Goal: Task Accomplishment & Management: Manage account settings

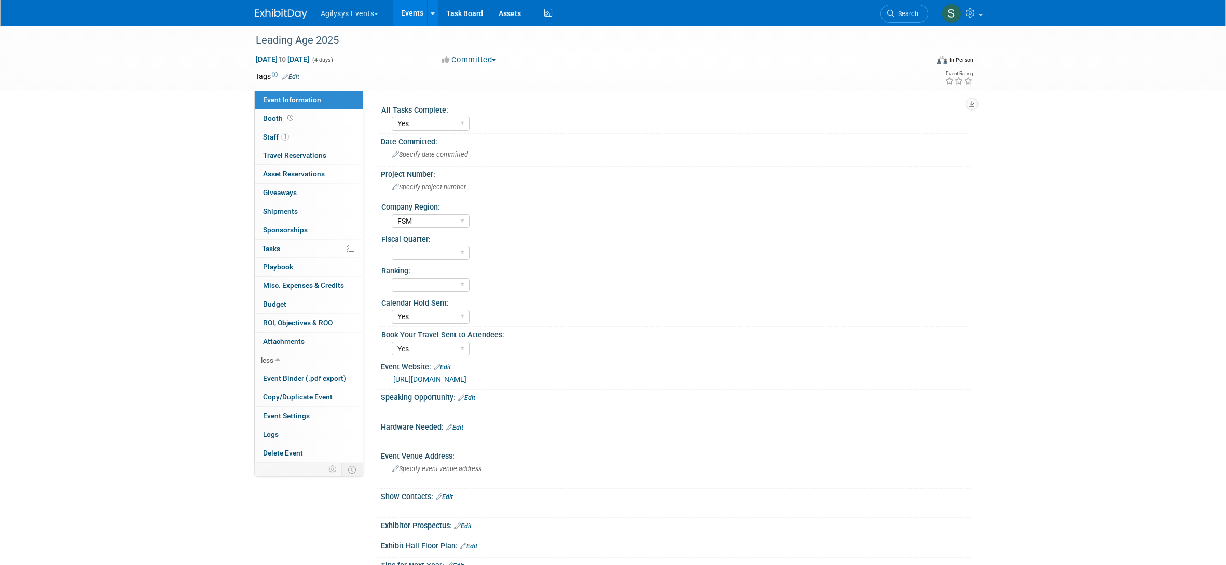
select select "Yes"
select select "FSM"
select select "Yes"
click at [288, 16] on img at bounding box center [281, 14] width 52 height 10
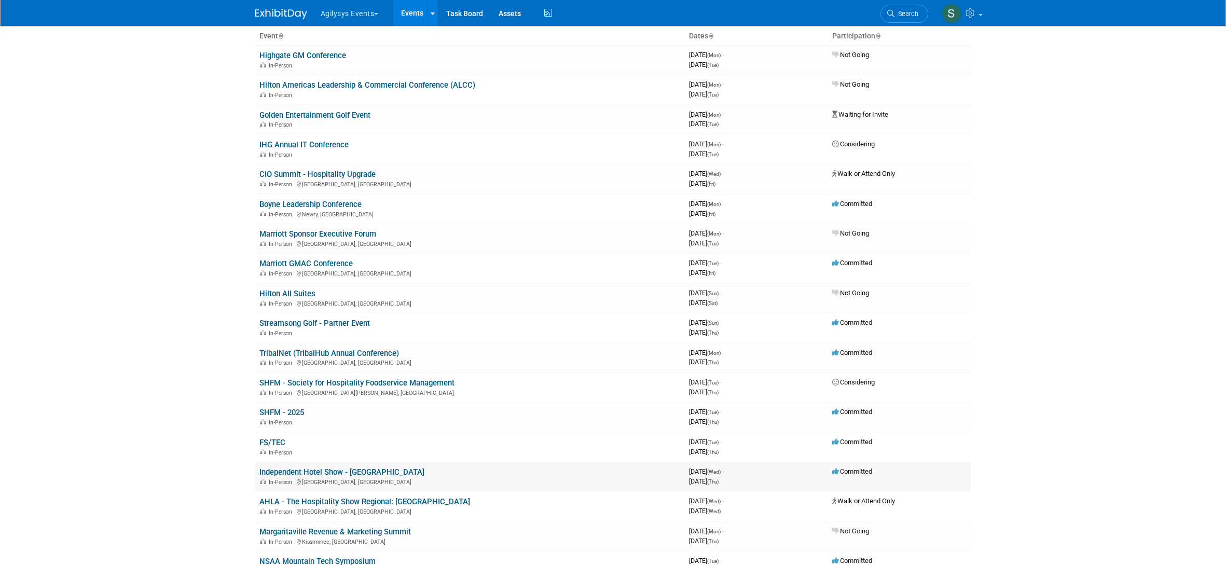
scroll to position [307, 0]
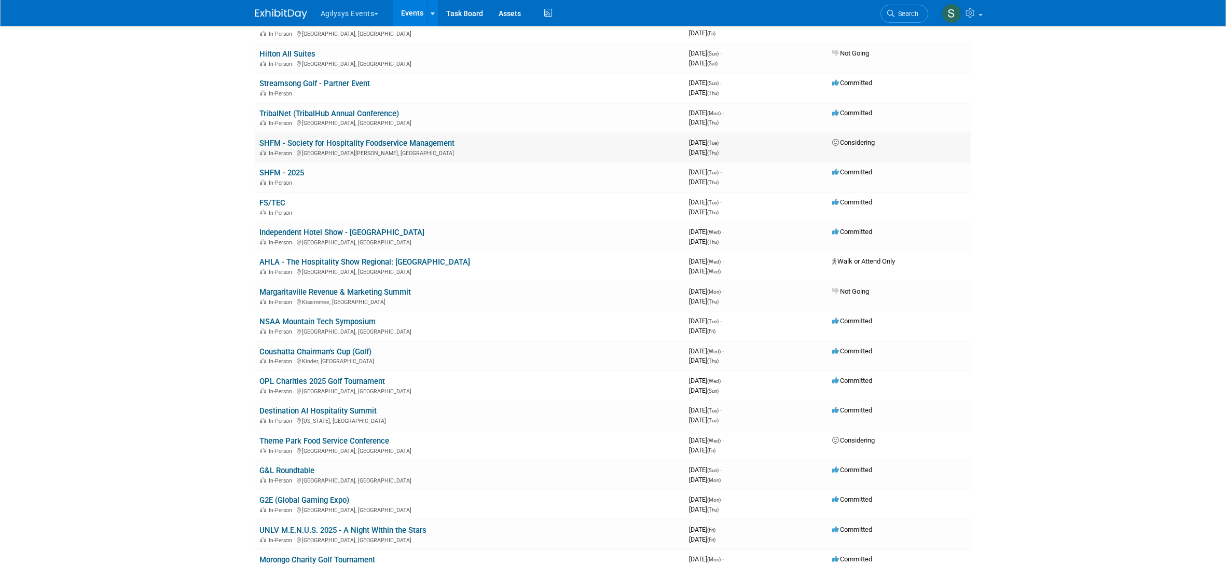
click at [316, 143] on link "SHFM - Society for Hospitality Foodservice Management" at bounding box center [356, 142] width 195 height 9
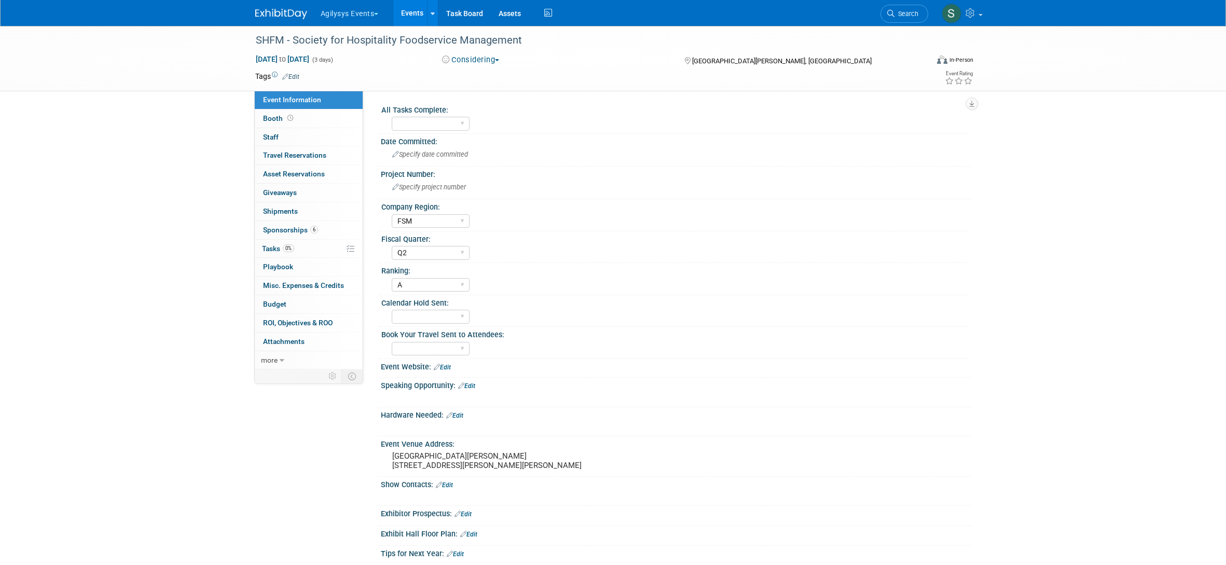
select select "FSM"
select select "Q2"
select select "A"
click at [285, 362] on link "more" at bounding box center [309, 360] width 108 height 18
click at [284, 455] on span "Delete Event" at bounding box center [283, 453] width 40 height 8
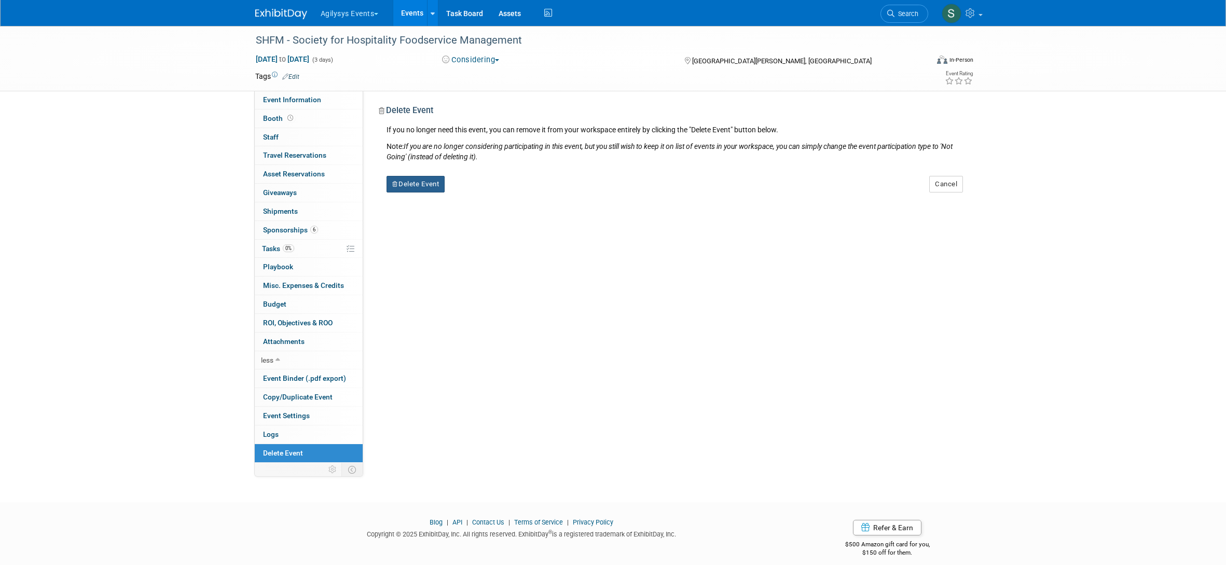
click at [429, 185] on button "Delete Event" at bounding box center [415, 184] width 59 height 17
drag, startPoint x: 465, startPoint y: 193, endPoint x: 476, endPoint y: 195, distance: 11.0
click at [465, 193] on div "Yes No" at bounding box center [494, 192] width 67 height 17
click at [476, 195] on icon at bounding box center [473, 193] width 6 height 6
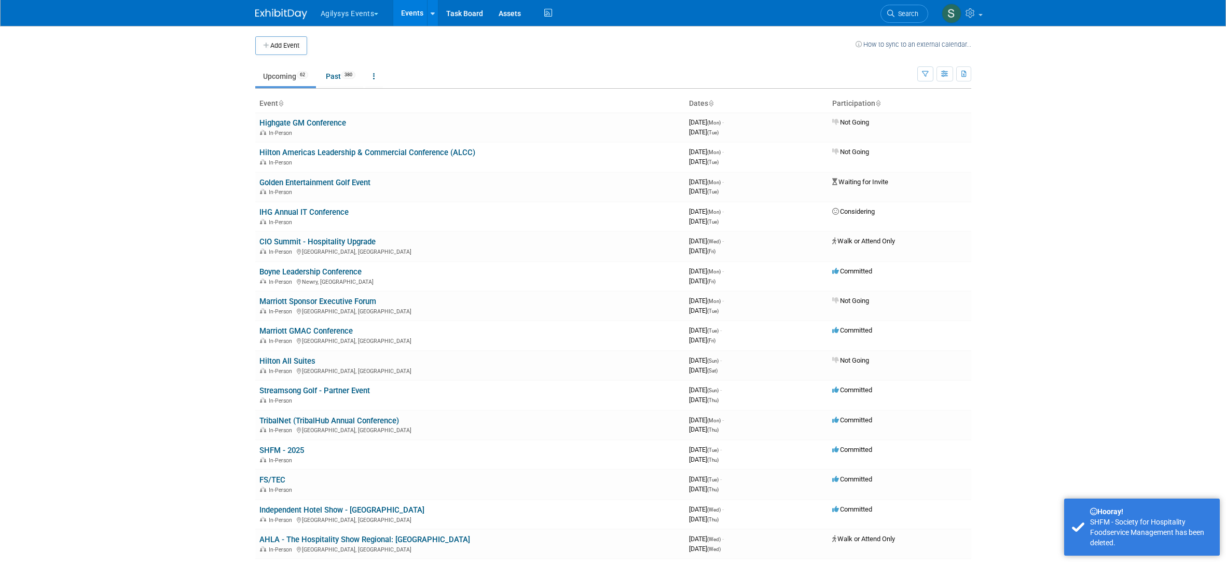
click at [276, 9] on img at bounding box center [281, 14] width 52 height 10
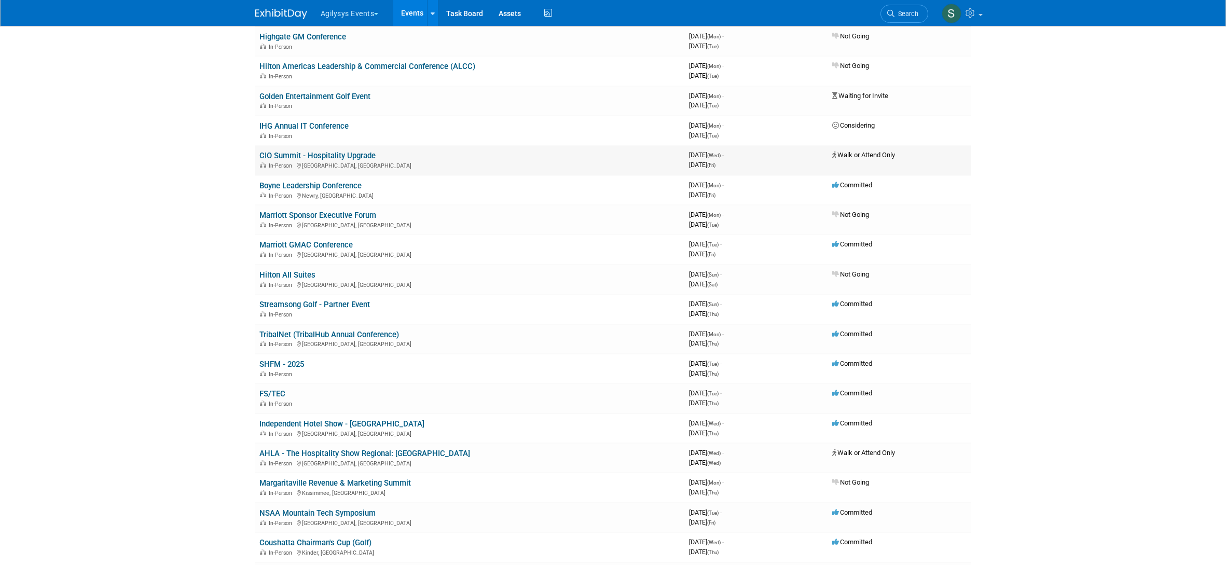
scroll to position [88, 0]
click at [288, 362] on link "SHFM - 2025" at bounding box center [281, 362] width 45 height 9
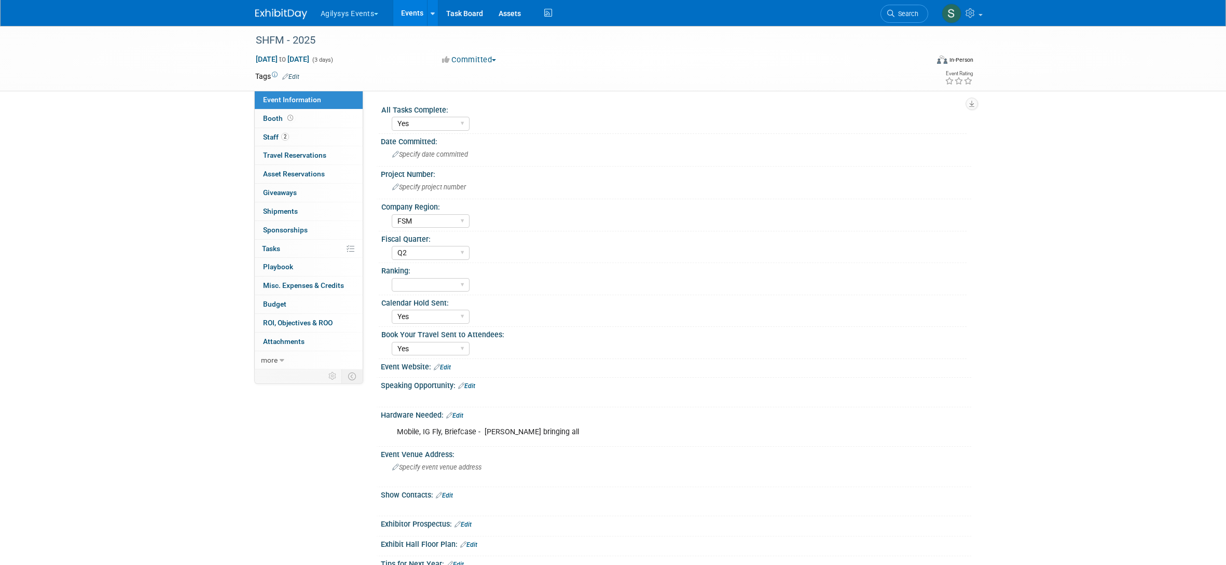
select select "Yes"
select select "FSM"
select select "Q2"
select select "Yes"
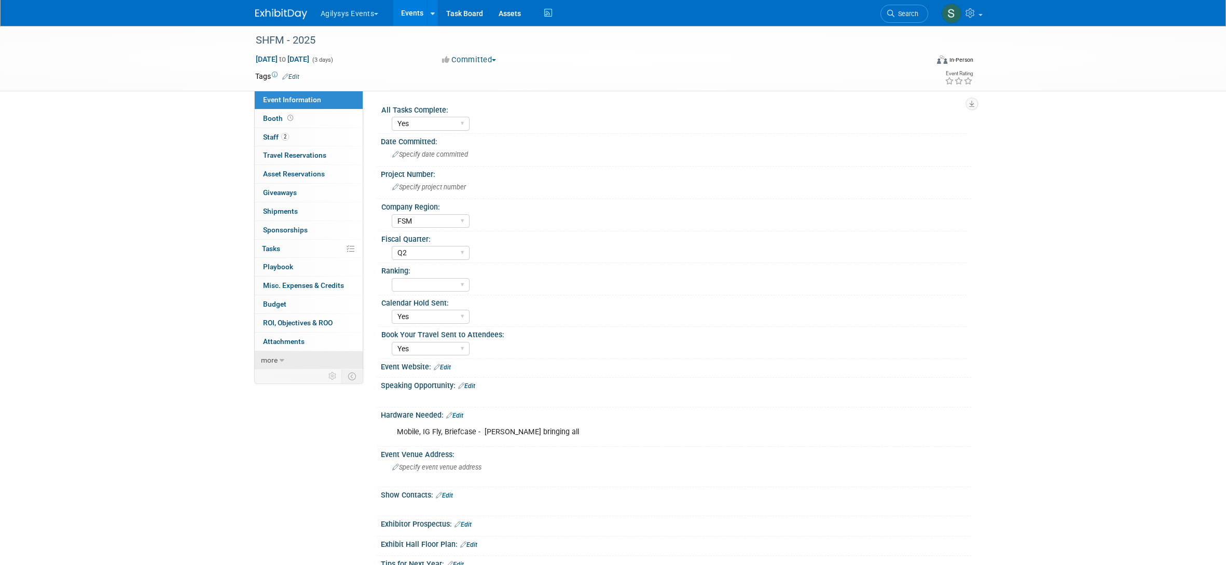
click at [303, 362] on link "more" at bounding box center [309, 360] width 108 height 18
click at [321, 415] on link "Event Settings" at bounding box center [309, 416] width 108 height 18
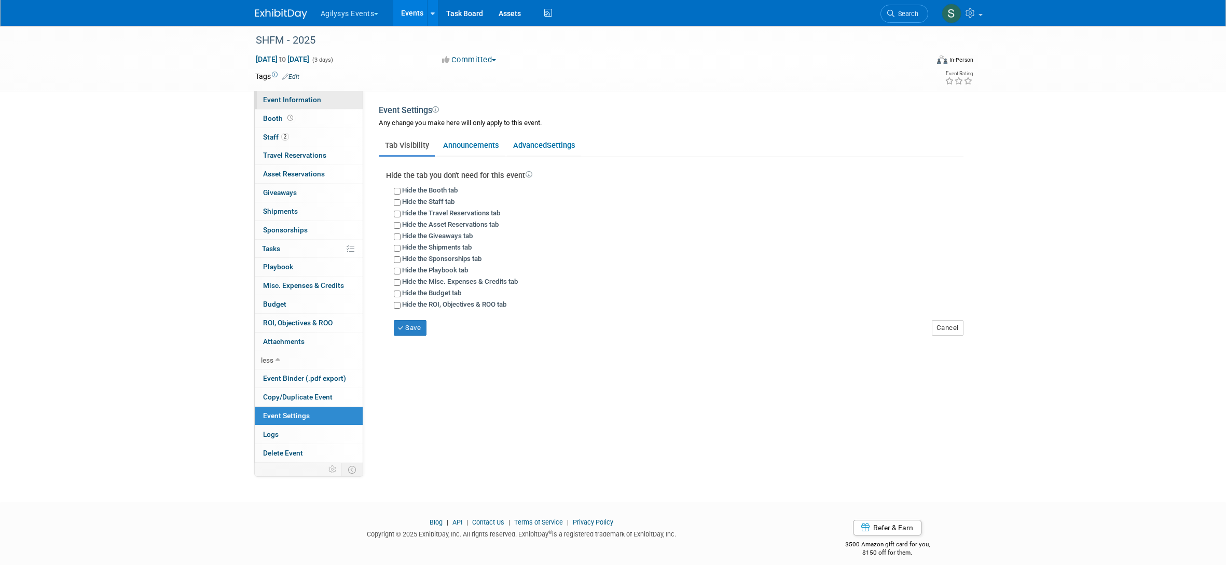
click at [299, 106] on link "Event Information" at bounding box center [309, 100] width 108 height 18
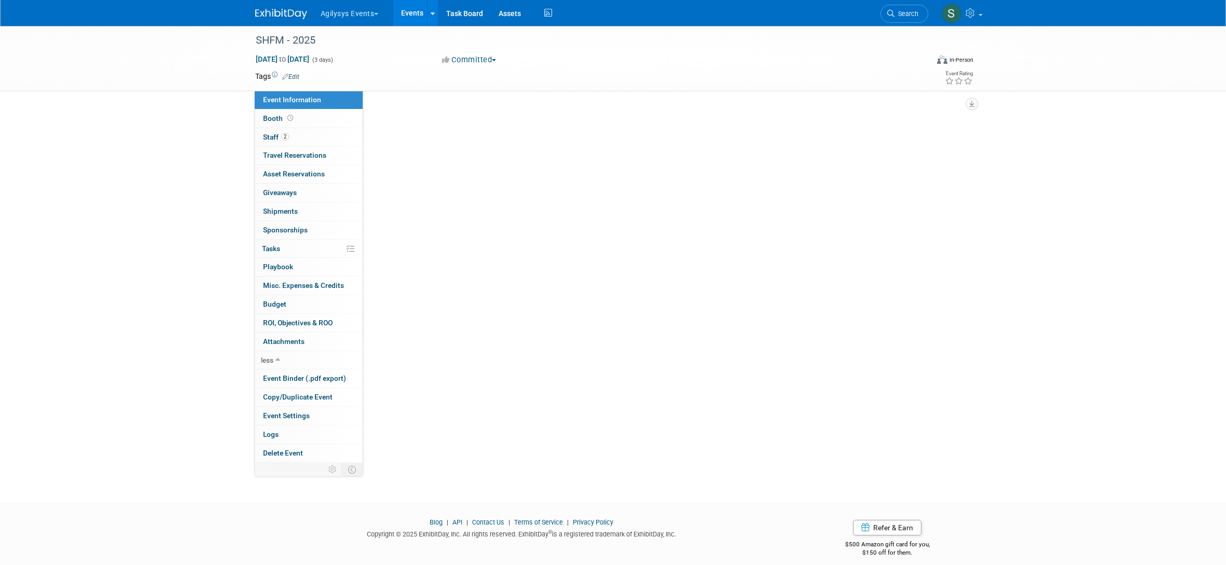
select select "Yes"
select select "FSM"
select select "Q2"
select select "Yes"
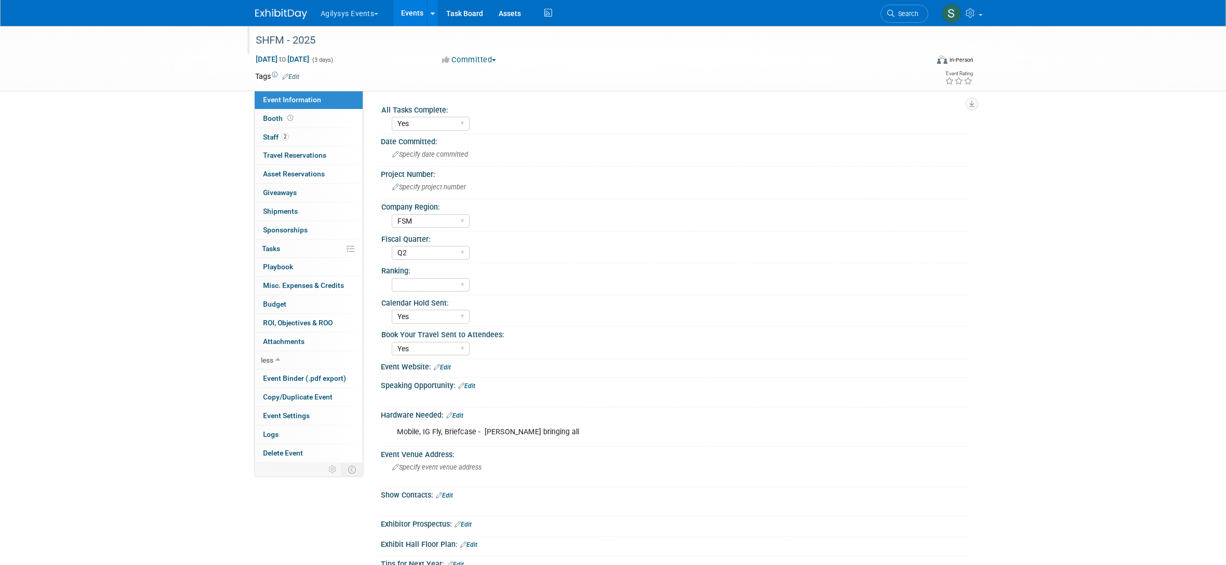
click at [294, 39] on div "SHFM - 2025" at bounding box center [582, 40] width 660 height 19
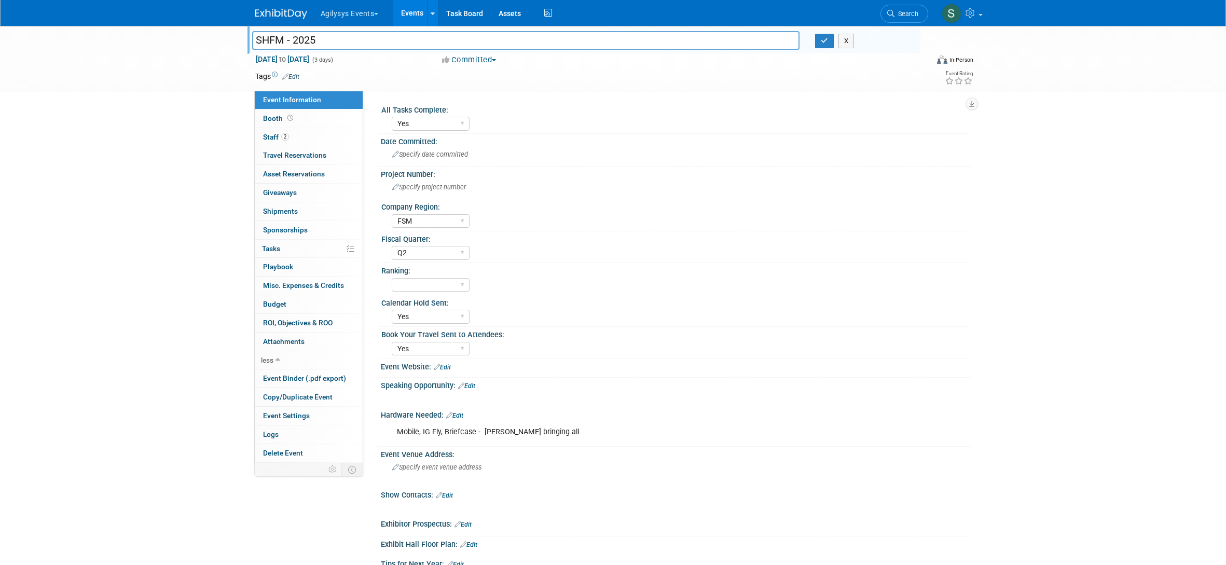
click at [294, 77] on link "Edit" at bounding box center [290, 76] width 17 height 7
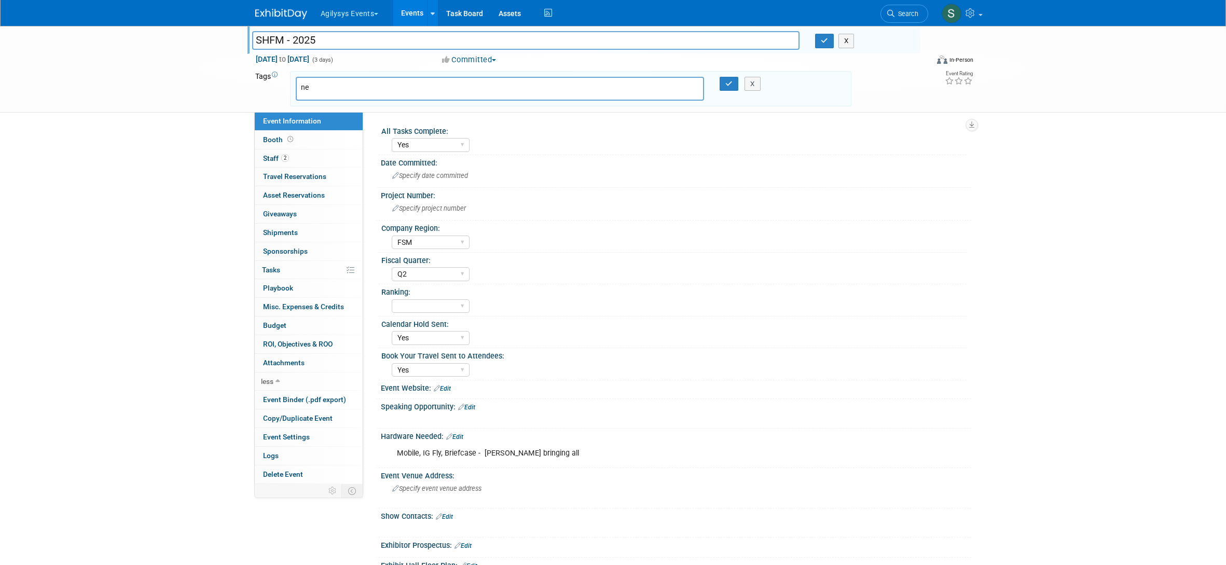
type input "n"
click at [754, 83] on button "X" at bounding box center [752, 84] width 16 height 15
